Goal: Information Seeking & Learning: Check status

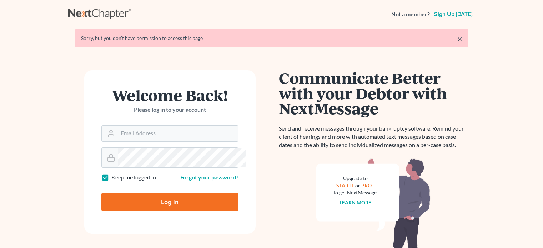
scroll to position [30, 0]
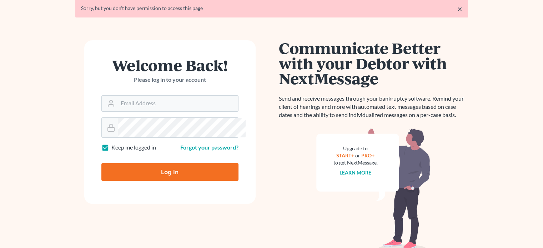
type input "[EMAIL_ADDRESS][DOMAIN_NAME]"
click at [158, 181] on input "Log In" at bounding box center [169, 172] width 137 height 18
type input "Thinking..."
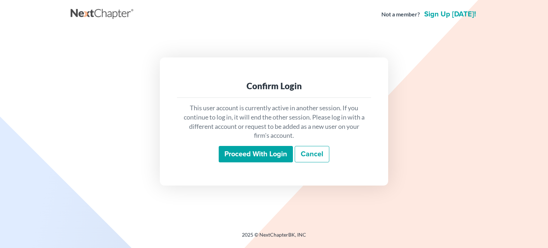
click at [274, 162] on input "Proceed with login" at bounding box center [256, 154] width 74 height 16
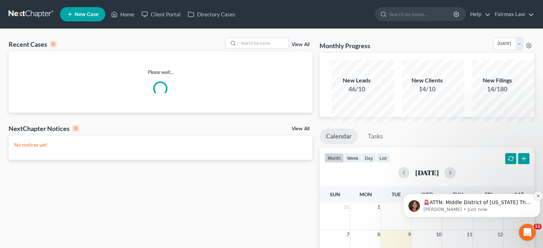
click at [537, 196] on icon "Dismiss notification" at bounding box center [538, 196] width 4 height 4
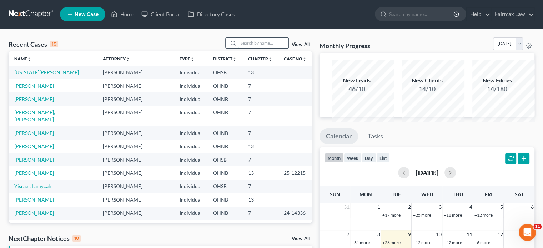
click at [245, 48] on input "search" at bounding box center [264, 43] width 50 height 10
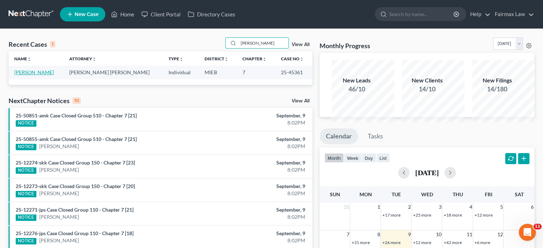
type input "[PERSON_NAME]"
click at [30, 75] on link "[PERSON_NAME]" at bounding box center [34, 72] width 40 height 6
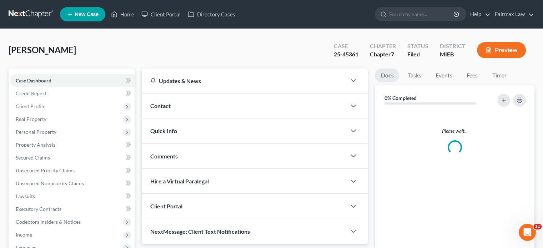
scroll to position [90, 0]
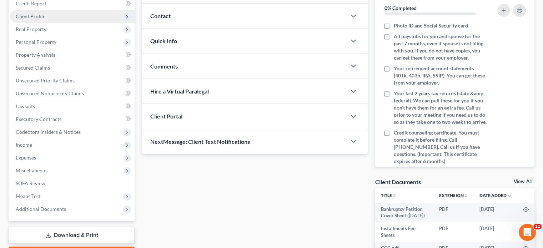
click at [69, 23] on span "Client Profile" at bounding box center [72, 16] width 125 height 13
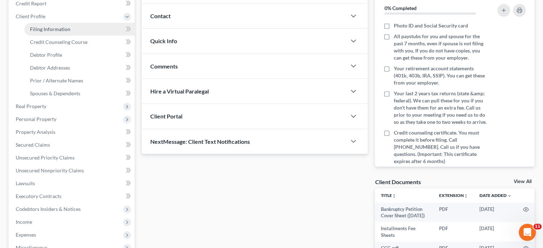
click at [70, 32] on span "Filing Information" at bounding box center [50, 29] width 40 height 6
select select "1"
select select "0"
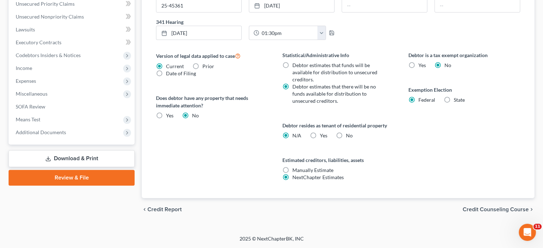
scroll to position [411, 0]
click at [66, 129] on span "Additional Documents" at bounding box center [41, 132] width 50 height 6
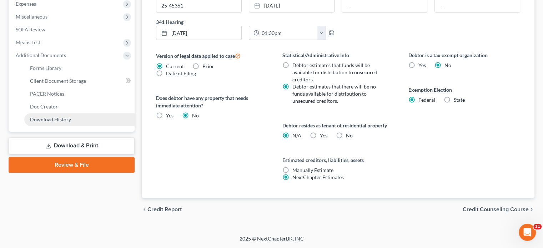
click at [93, 126] on link "Download History" at bounding box center [79, 119] width 110 height 13
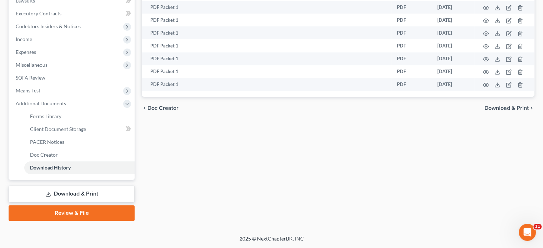
scroll to position [245, 0]
click at [58, 158] on span "Doc Creator" at bounding box center [44, 155] width 28 height 6
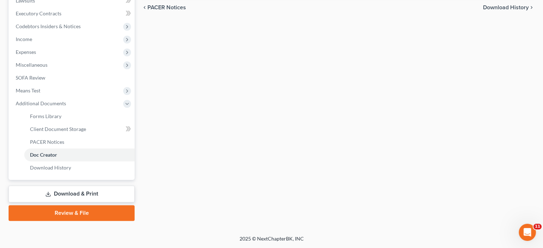
scroll to position [255, 0]
click at [46, 149] on link "PACER Notices" at bounding box center [79, 142] width 110 height 13
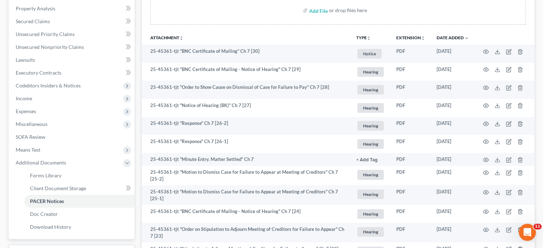
scroll to position [137, 0]
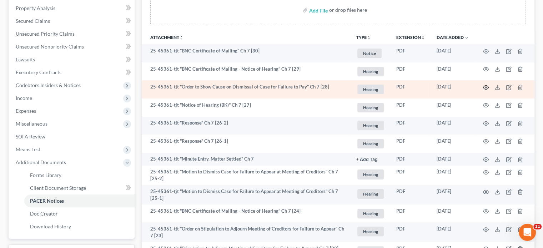
click at [485, 88] on circle "button" at bounding box center [485, 87] width 1 height 1
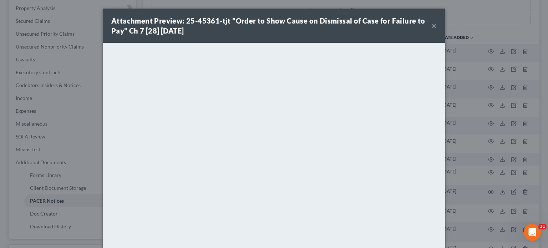
click at [437, 30] on button "×" at bounding box center [434, 25] width 5 height 9
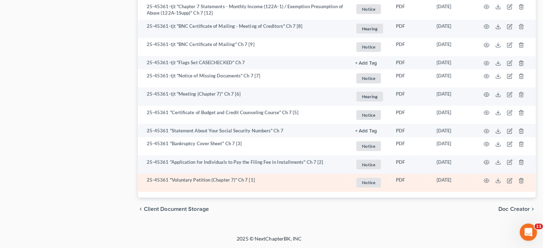
scroll to position [845, 0]
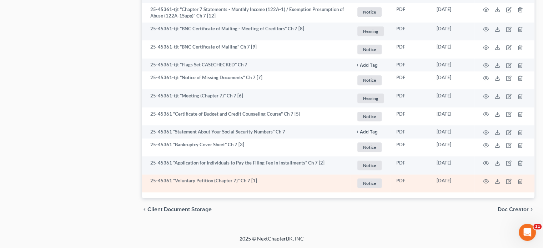
drag, startPoint x: 417, startPoint y: 167, endPoint x: 448, endPoint y: 170, distance: 31.2
click at [448, 175] on td "[DATE]" at bounding box center [453, 184] width 44 height 18
copy td "[DATE]"
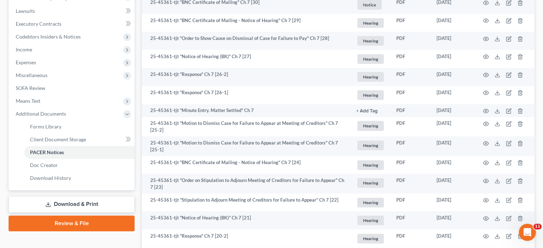
scroll to position [0, 0]
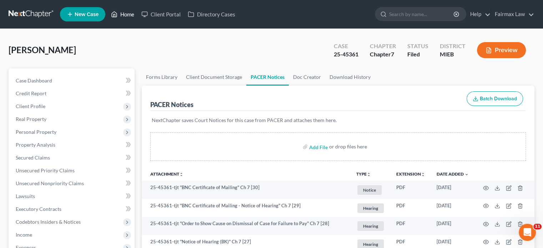
click at [138, 17] on link "Home" at bounding box center [122, 14] width 30 height 13
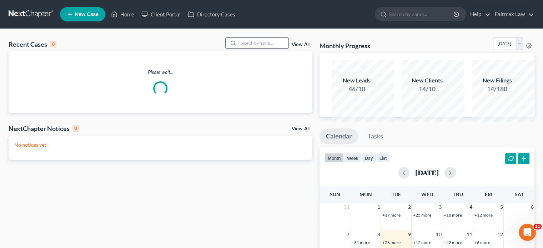
click at [239, 48] on input "search" at bounding box center [264, 43] width 50 height 10
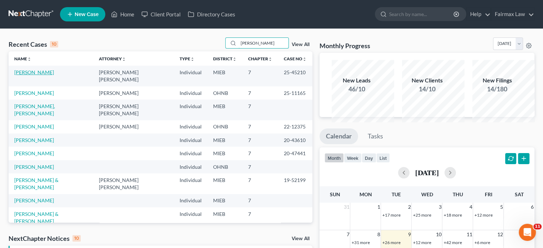
type input "[PERSON_NAME]"
click at [28, 75] on link "[PERSON_NAME]" at bounding box center [34, 72] width 40 height 6
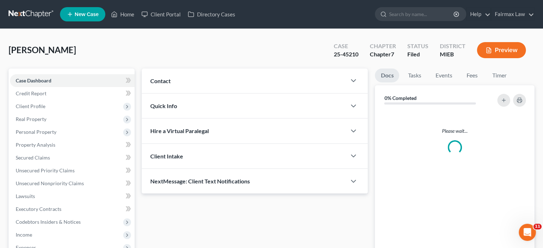
scroll to position [244, 0]
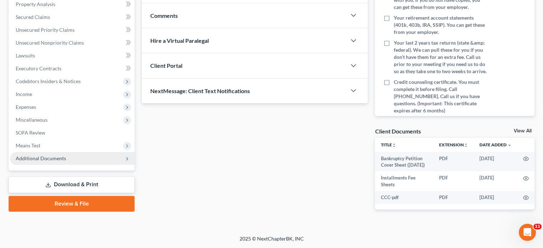
click at [76, 152] on span "Additional Documents" at bounding box center [72, 158] width 125 height 13
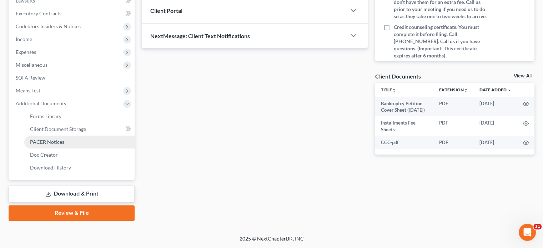
click at [81, 149] on link "PACER Notices" at bounding box center [79, 142] width 110 height 13
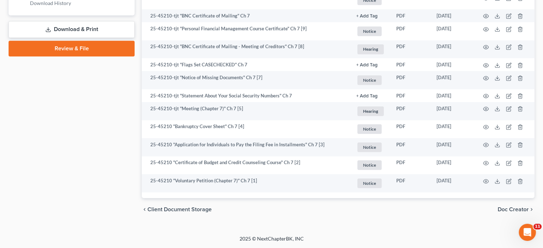
scroll to position [547, 0]
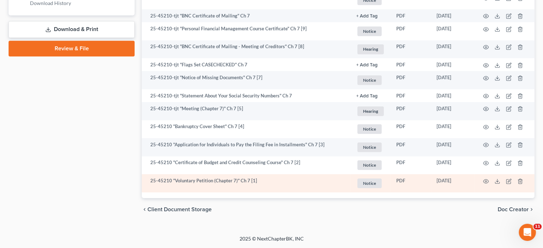
drag, startPoint x: 449, startPoint y: 166, endPoint x: 407, endPoint y: 170, distance: 42.3
click at [407, 174] on tr "25-45210 "Voluntary Petition (Chapter 7)" Ch 7 [1] Notice + Add Tag Notice × Se…" at bounding box center [338, 183] width 393 height 18
copy tr "[DATE]"
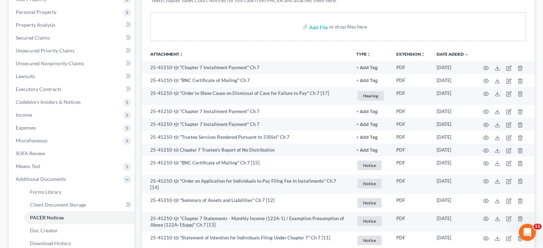
scroll to position [124, 0]
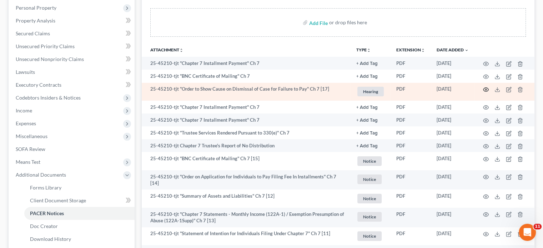
click at [483, 92] on icon "button" at bounding box center [486, 90] width 6 height 6
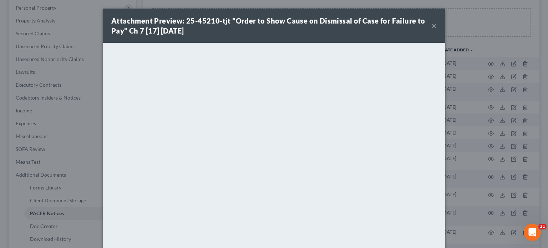
click at [437, 30] on button "×" at bounding box center [434, 25] width 5 height 9
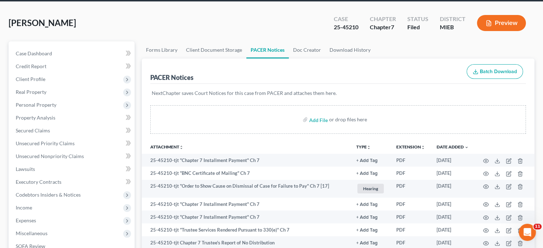
scroll to position [0, 0]
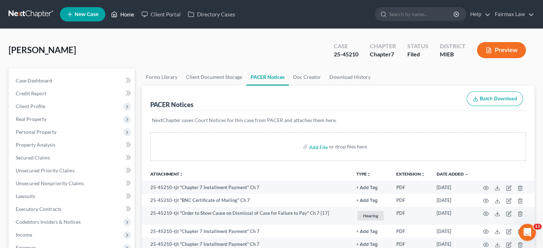
click at [138, 15] on link "Home" at bounding box center [122, 14] width 30 height 13
